Goal: Check status: Check status

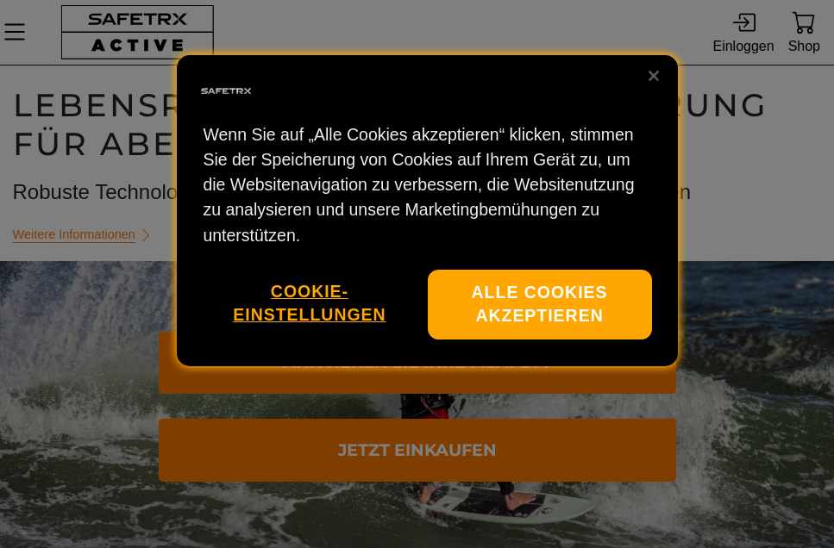
click at [577, 272] on button "Alle Cookies akzeptieren" at bounding box center [540, 305] width 224 height 70
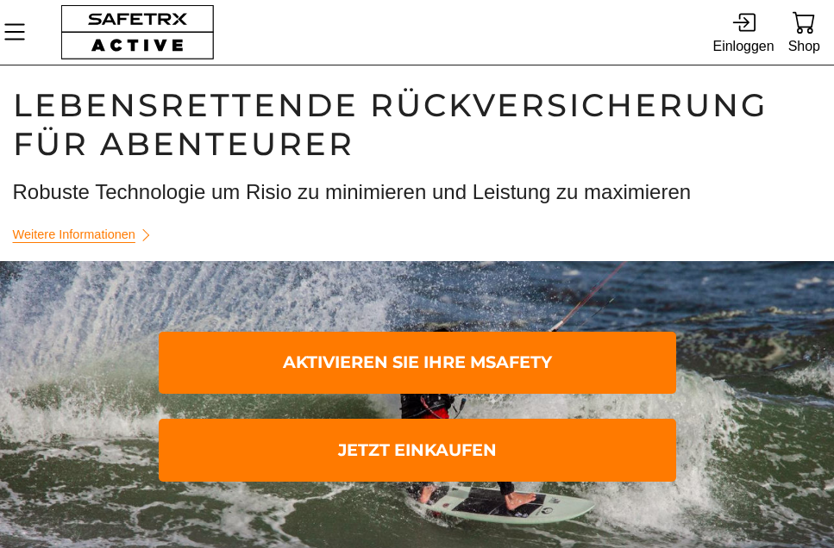
click at [749, 31] on icon at bounding box center [747, 22] width 16 height 18
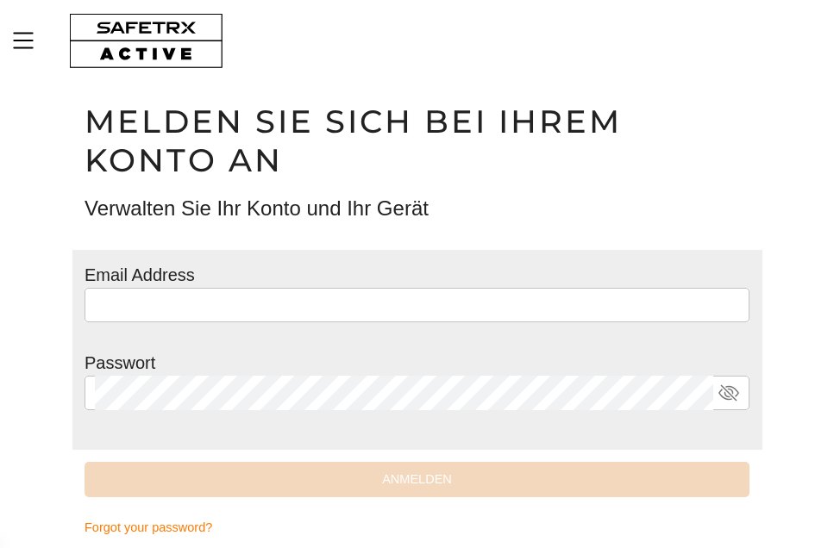
click at [201, 304] on input "text" at bounding box center [417, 305] width 644 height 34
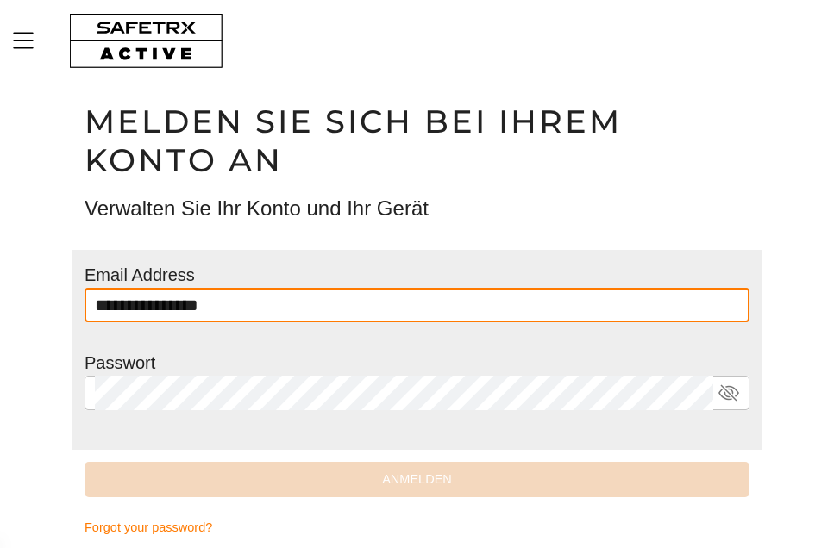
type input "**********"
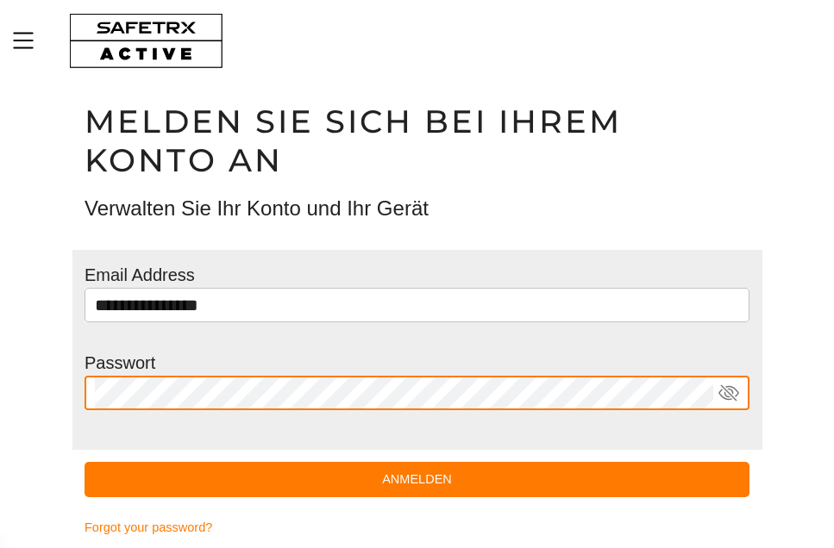
click at [445, 469] on span "Anmelden" at bounding box center [416, 480] width 637 height 22
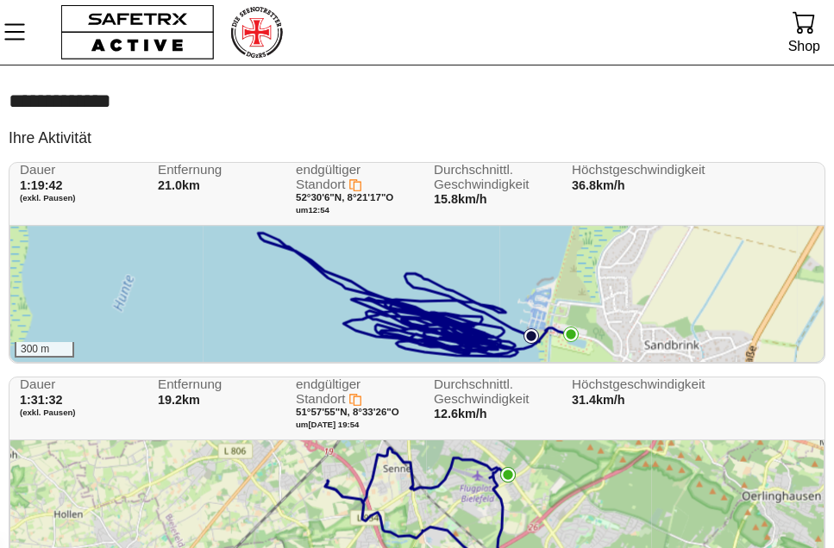
click at [444, 294] on div "300 m" at bounding box center [416, 294] width 813 height 136
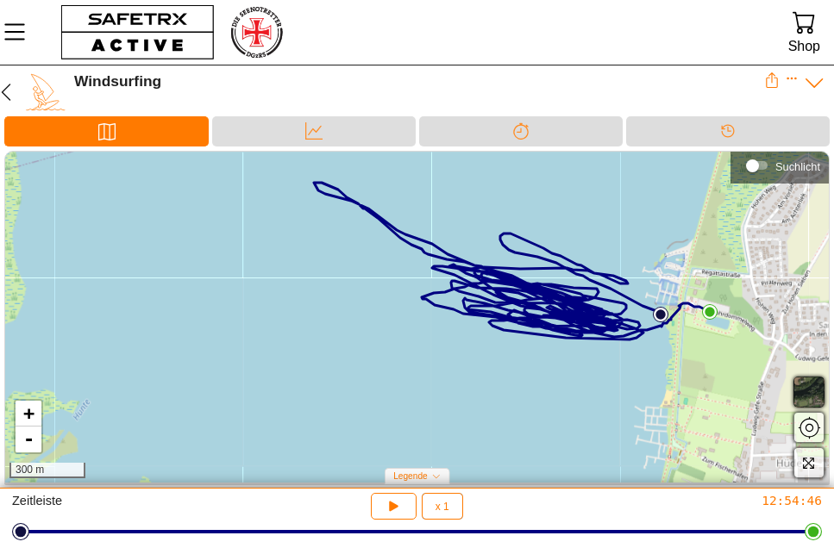
click at [347, 130] on div "Daten" at bounding box center [314, 131] width 204 height 30
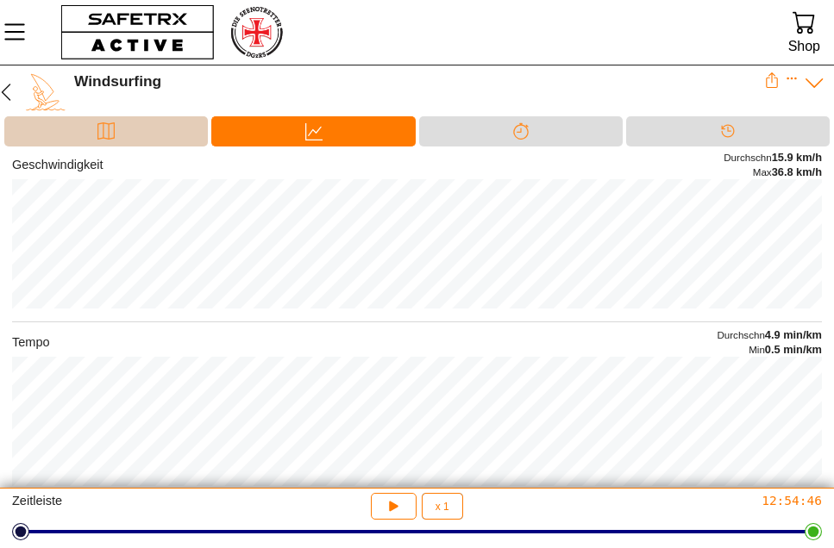
click at [119, 126] on div "Karte" at bounding box center [106, 131] width 34 height 26
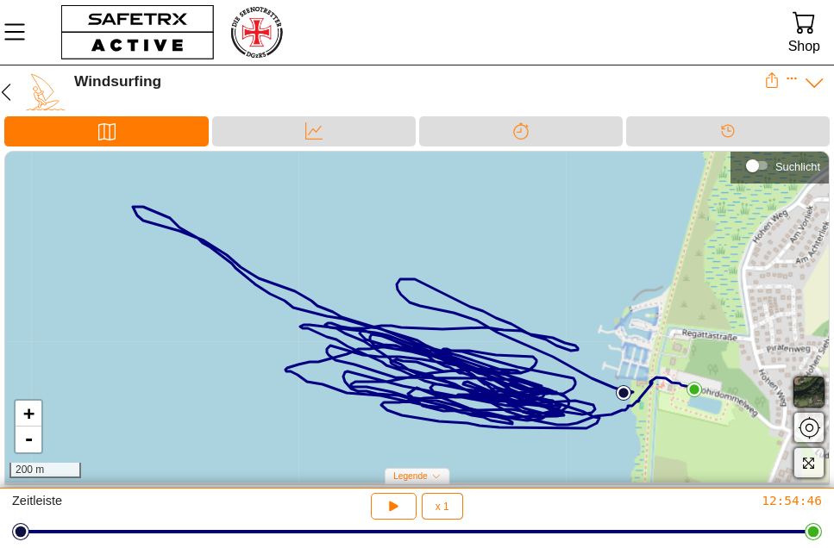
click at [812, 80] on icon at bounding box center [815, 83] width 22 height 22
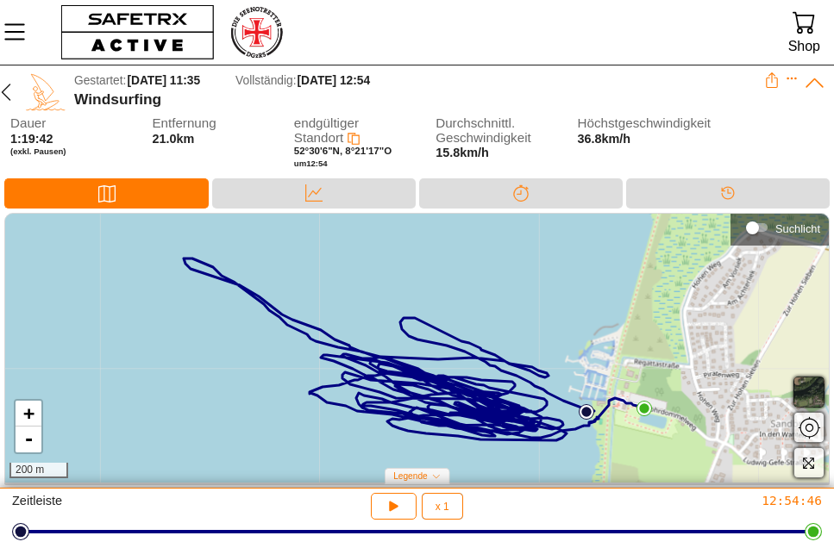
click at [312, 193] on icon at bounding box center [313, 193] width 17 height 17
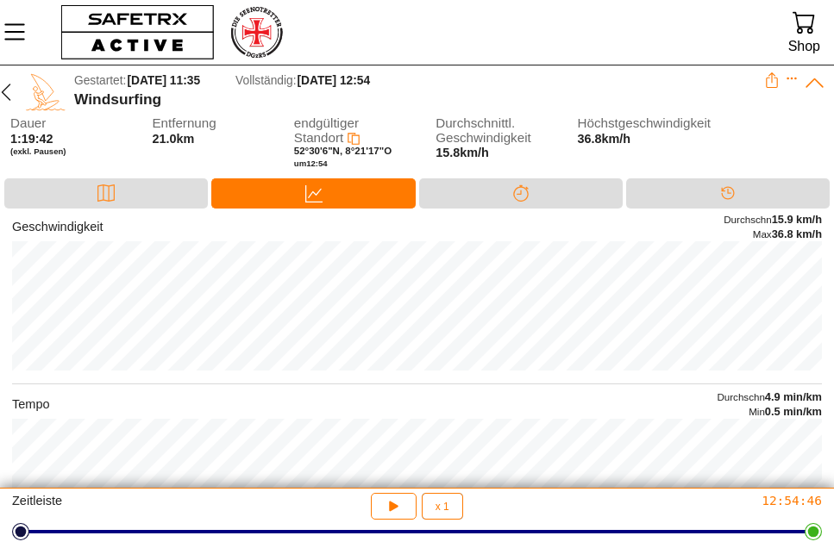
click at [133, 192] on div "Karte" at bounding box center [106, 194] width 204 height 30
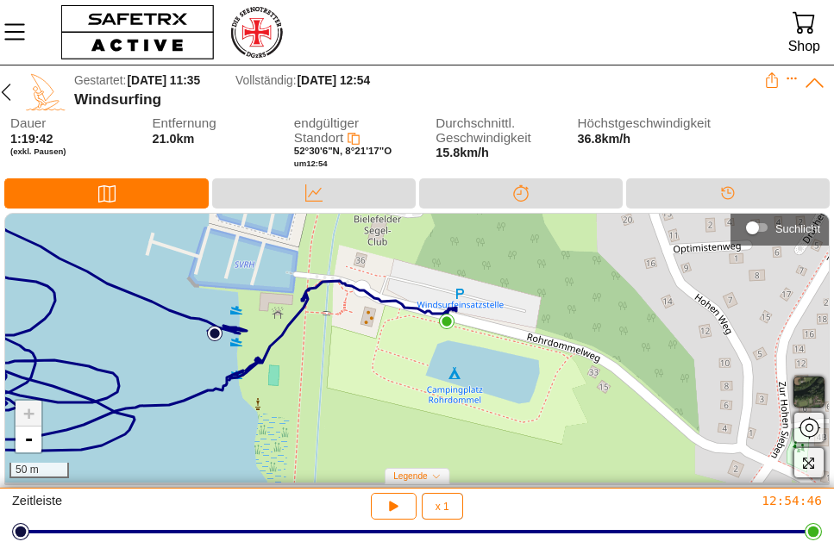
click at [811, 388] on span "button" at bounding box center [809, 392] width 21 height 21
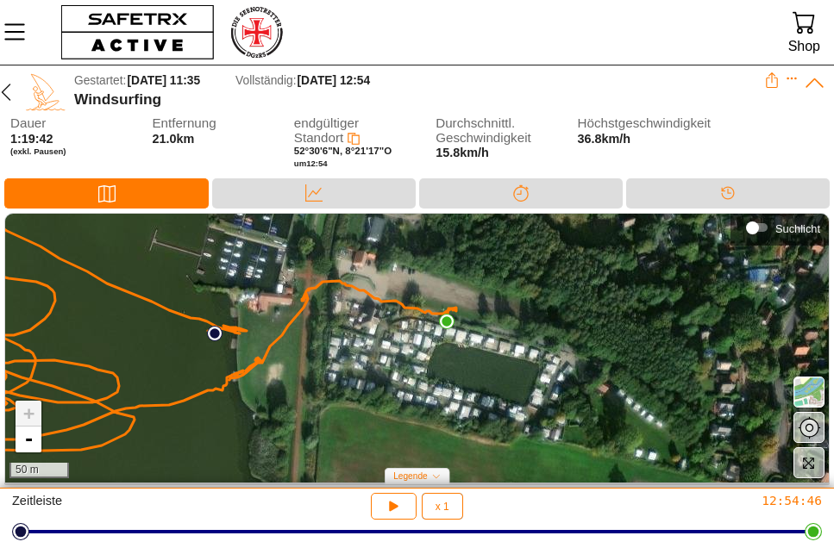
click at [813, 386] on span "button" at bounding box center [809, 392] width 21 height 21
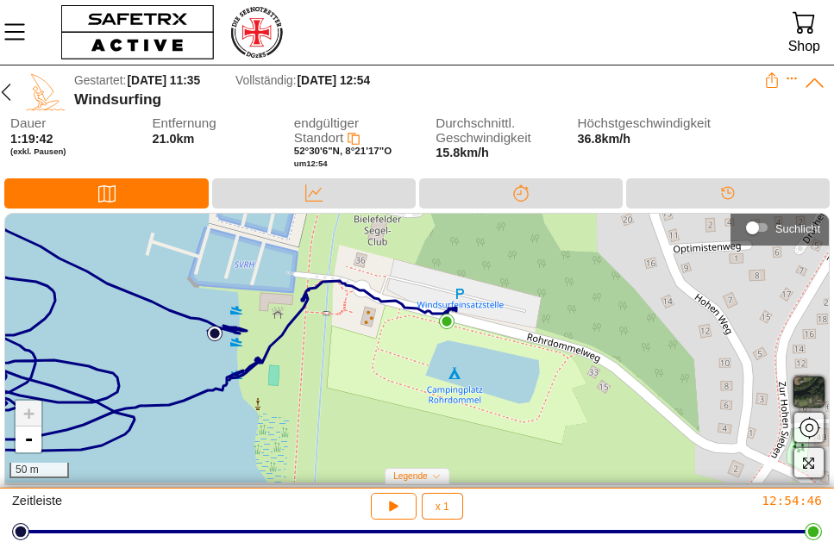
click at [17, 29] on icon "MenÜ" at bounding box center [14, 31] width 29 height 29
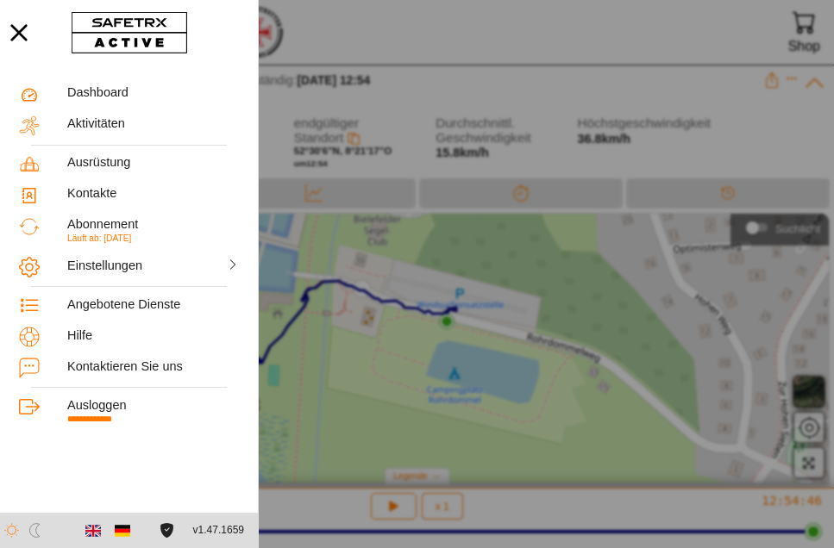
click at [118, 235] on span "Läuft ab: [DATE]" at bounding box center [99, 238] width 64 height 9
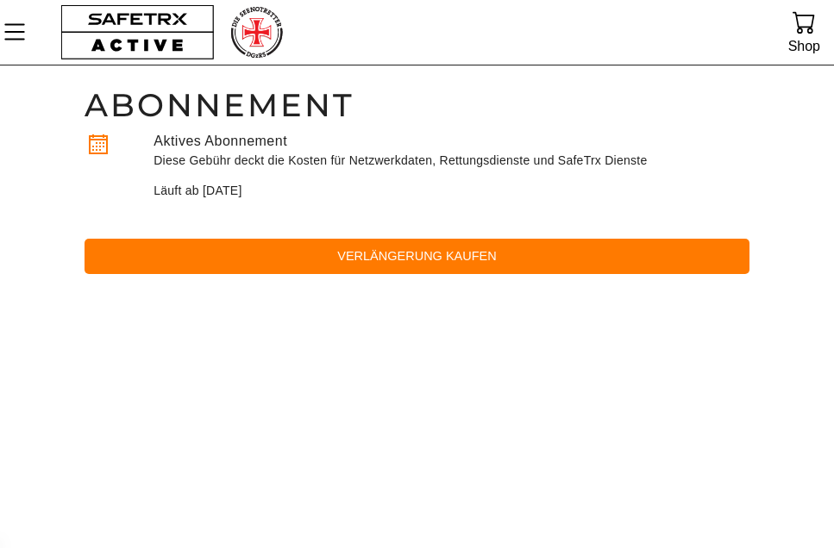
click at [23, 33] on icon "MenÜ" at bounding box center [14, 32] width 21 height 16
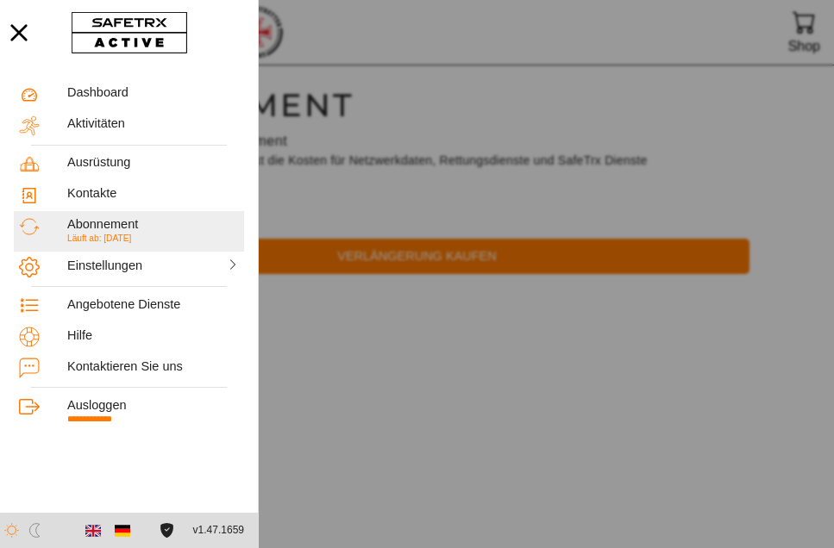
click at [97, 404] on div "Ausloggen" at bounding box center [153, 405] width 172 height 15
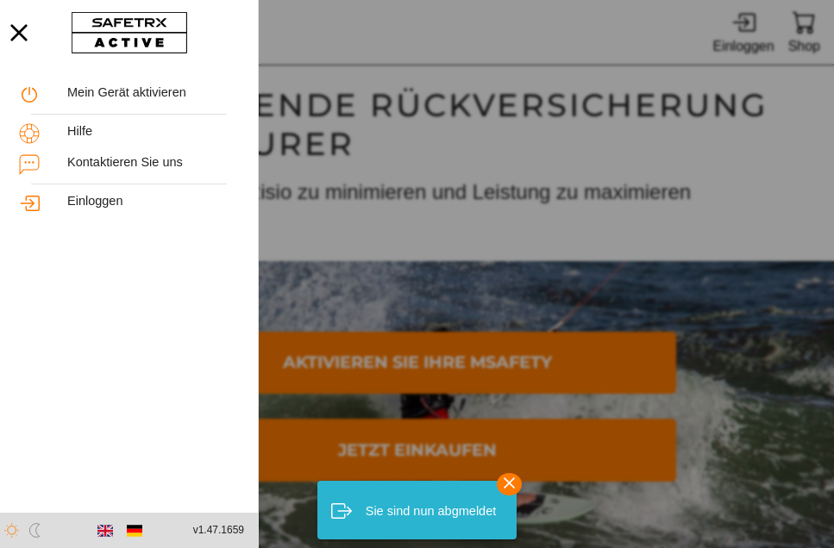
click at [515, 484] on icon "button" at bounding box center [509, 483] width 25 height 25
